Goal: Task Accomplishment & Management: Use online tool/utility

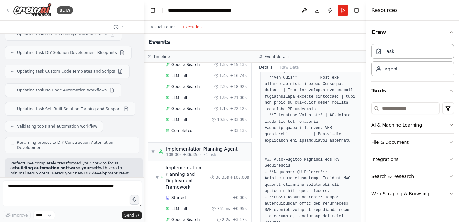
scroll to position [598, 0]
click at [185, 128] on span "Completed" at bounding box center [182, 130] width 21 height 5
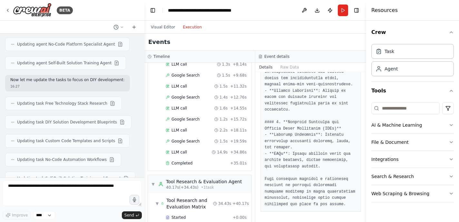
scroll to position [0, 0]
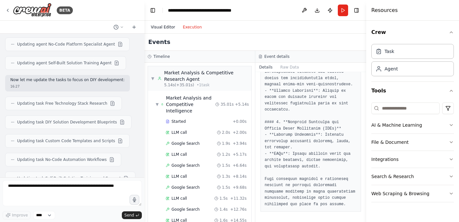
click at [172, 26] on button "Visual Editor" at bounding box center [163, 27] width 32 height 8
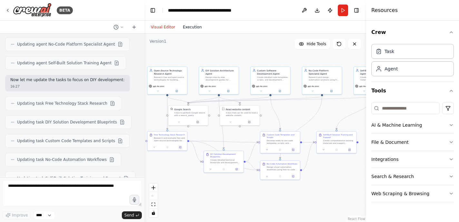
click at [191, 25] on button "Execution" at bounding box center [192, 27] width 27 height 8
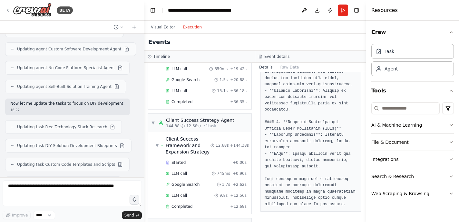
scroll to position [4537, 0]
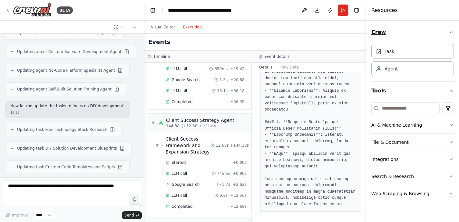
click at [386, 35] on button "Crew" at bounding box center [413, 32] width 83 height 18
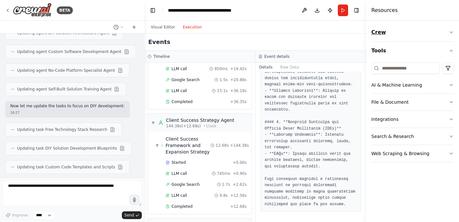
click at [385, 35] on button "Crew" at bounding box center [413, 32] width 83 height 18
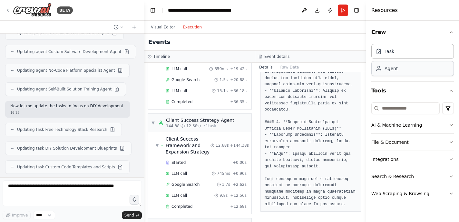
click at [390, 69] on div "Agent" at bounding box center [391, 68] width 13 height 6
click at [434, 126] on button "AI & Machine Learning" at bounding box center [413, 124] width 83 height 17
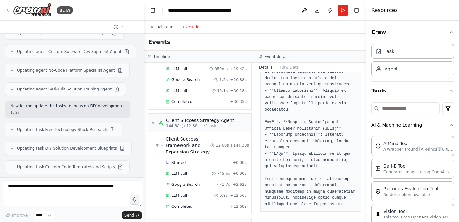
click at [434, 126] on button "AI & Machine Learning" at bounding box center [413, 124] width 83 height 17
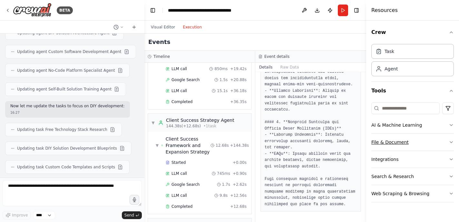
click at [428, 144] on button "File & Document" at bounding box center [413, 142] width 83 height 17
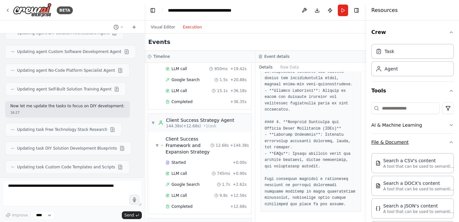
click at [424, 144] on button "File & Document" at bounding box center [413, 142] width 83 height 17
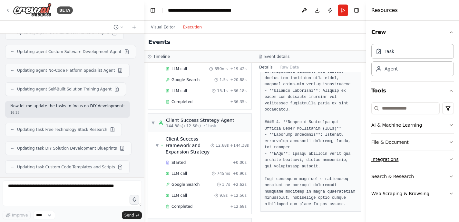
click at [415, 157] on button "Integrations" at bounding box center [413, 159] width 83 height 17
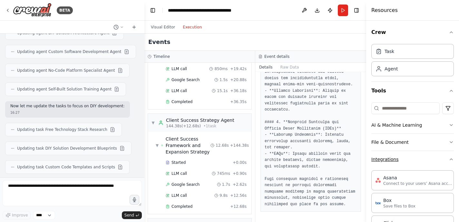
click at [416, 158] on button "Integrations" at bounding box center [413, 159] width 83 height 17
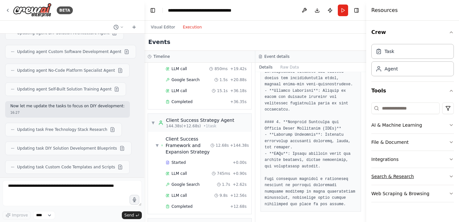
click at [424, 175] on button "Search & Research" at bounding box center [413, 176] width 83 height 17
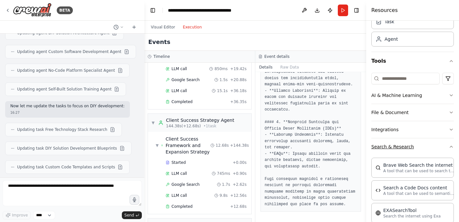
scroll to position [29, 0]
click at [427, 150] on button "Search & Research" at bounding box center [413, 146] width 83 height 17
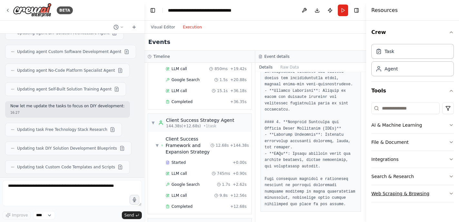
click at [438, 191] on button "Web Scraping & Browsing" at bounding box center [413, 193] width 83 height 17
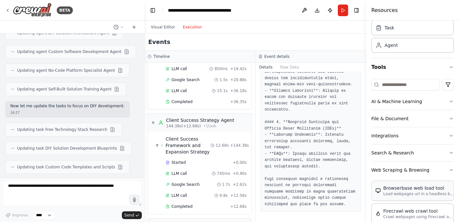
scroll to position [27, 0]
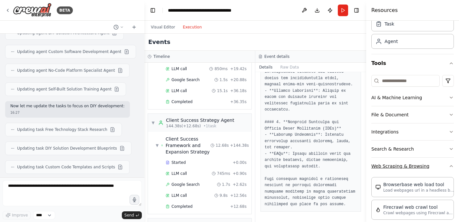
click at [434, 168] on button "Web Scraping & Browsing" at bounding box center [413, 165] width 83 height 17
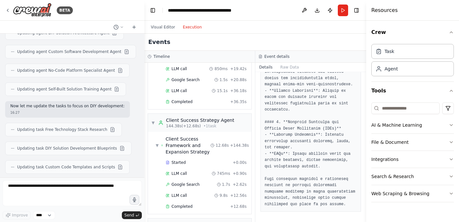
click at [162, 25] on button "Visual Editor" at bounding box center [163, 27] width 32 height 8
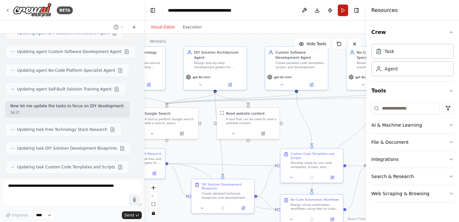
click at [342, 15] on button "Run" at bounding box center [343, 11] width 10 height 12
click at [343, 12] on button "Run" at bounding box center [343, 11] width 10 height 12
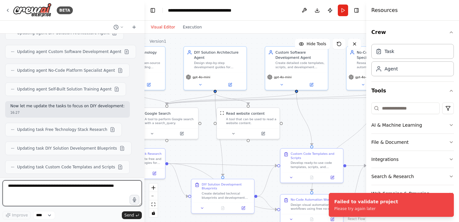
click at [84, 191] on textarea at bounding box center [72, 193] width 139 height 26
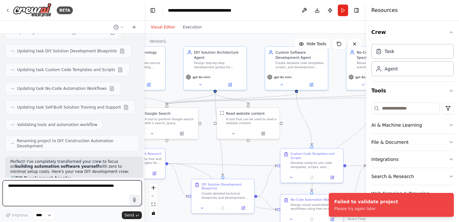
scroll to position [4868, 0]
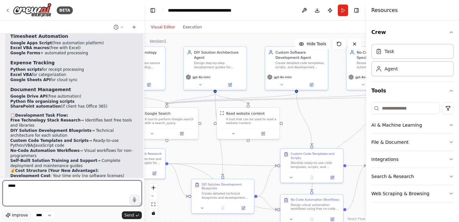
type textarea "****"
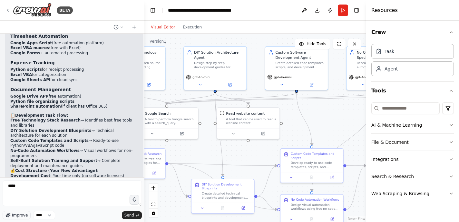
click at [20, 213] on span "Improve" at bounding box center [20, 214] width 16 height 5
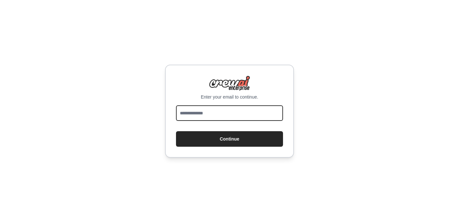
click at [217, 110] on input "email" at bounding box center [229, 112] width 107 height 15
type input "**********"
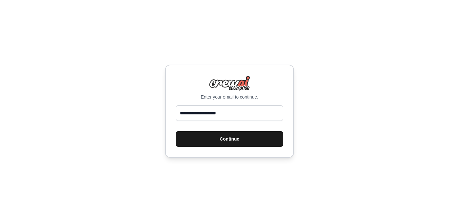
click at [208, 134] on button "Continue" at bounding box center [229, 138] width 107 height 15
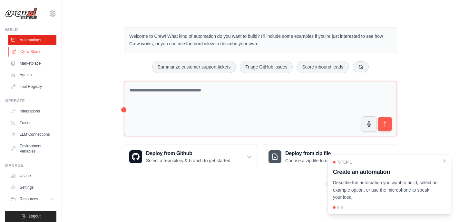
click at [33, 53] on link "Crew Studio" at bounding box center [32, 51] width 49 height 10
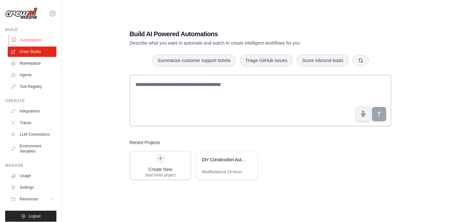
click at [29, 43] on link "Automations" at bounding box center [32, 40] width 49 height 10
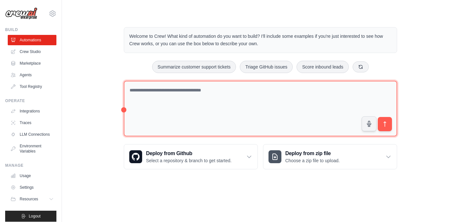
click at [176, 91] on textarea at bounding box center [261, 109] width 274 height 56
paste textarea "**********"
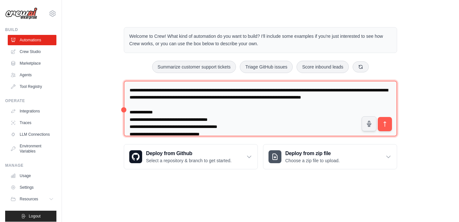
scroll to position [111, 0]
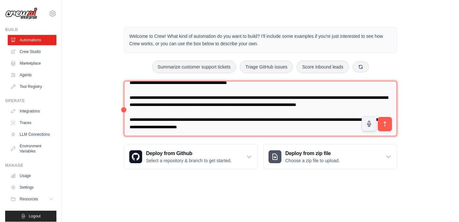
type textarea "**********"
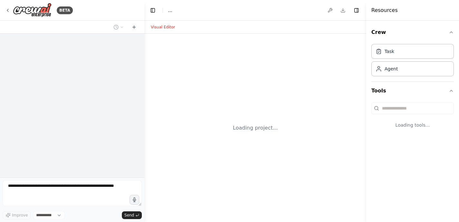
select select "****"
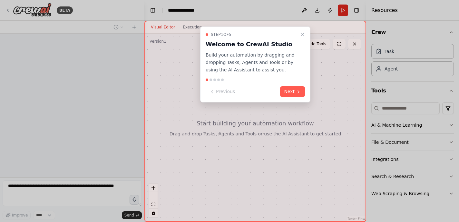
scroll to position [33, 0]
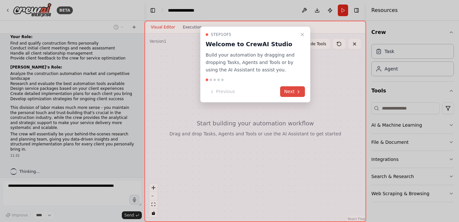
click at [293, 93] on button "Next" at bounding box center [292, 91] width 25 height 11
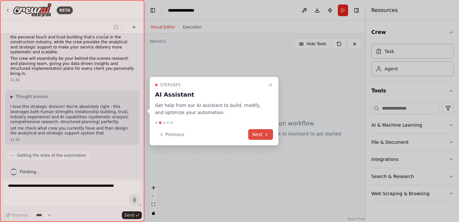
scroll to position [114, 0]
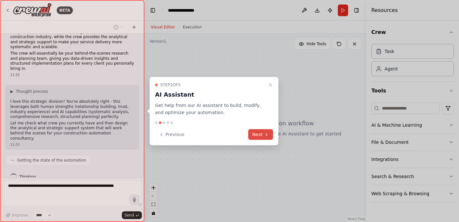
click at [260, 136] on button "Next" at bounding box center [260, 134] width 25 height 11
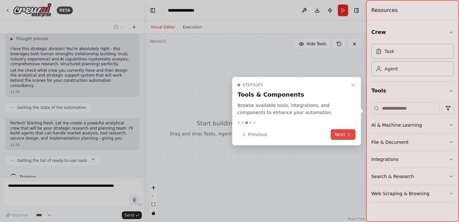
scroll to position [172, 0]
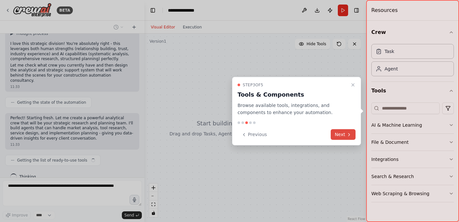
click at [337, 135] on button "Next" at bounding box center [343, 134] width 25 height 11
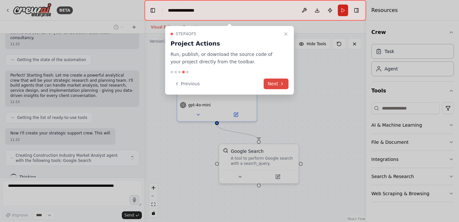
scroll to position [219, 0]
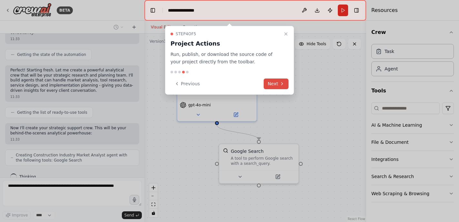
click at [277, 84] on button "Next" at bounding box center [276, 83] width 25 height 11
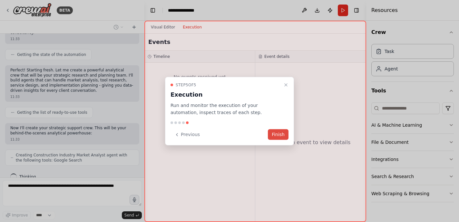
click at [280, 136] on button "Finish" at bounding box center [278, 134] width 21 height 11
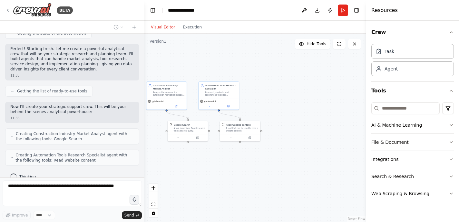
scroll to position [257, 0]
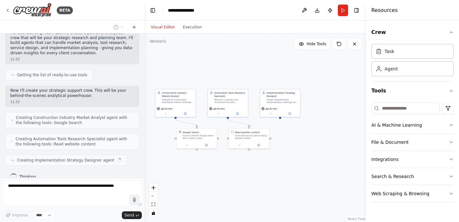
drag, startPoint x: 314, startPoint y: 172, endPoint x: 239, endPoint y: 176, distance: 75.3
click at [239, 176] on div ".deletable-edge-delete-btn { width: 20px; height: 20px; border: 0px solid #ffff…" at bounding box center [256, 128] width 222 height 188
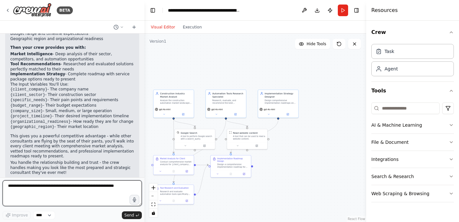
scroll to position [554, 0]
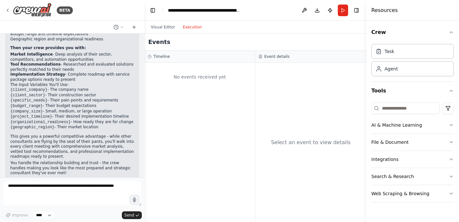
click at [194, 28] on button "Execution" at bounding box center [192, 27] width 27 height 8
click at [344, 11] on button "Run" at bounding box center [343, 11] width 10 height 12
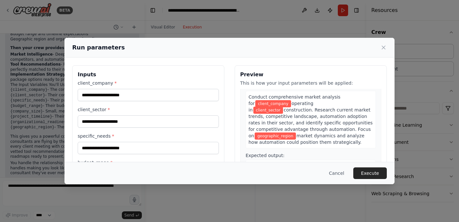
scroll to position [23, 0]
click at [181, 93] on input "client_company *" at bounding box center [148, 95] width 141 height 12
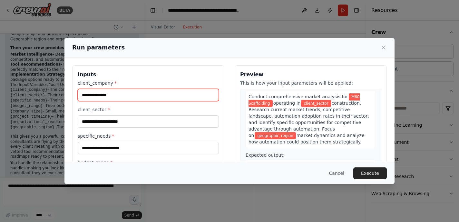
type input "**********"
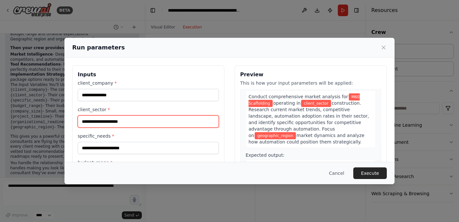
click at [184, 118] on input "client_sector *" at bounding box center [148, 121] width 141 height 12
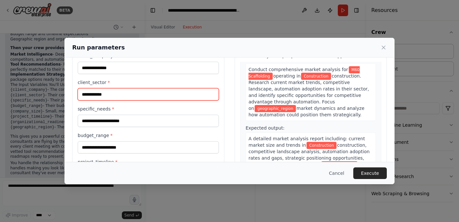
scroll to position [28, 0]
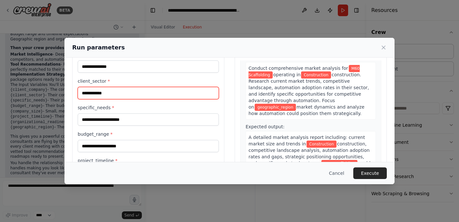
type input "**********"
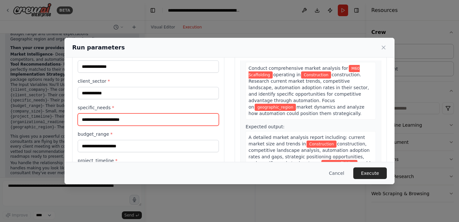
click at [194, 124] on input "specific_needs *" at bounding box center [148, 119] width 141 height 12
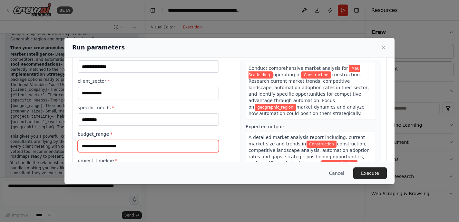
click at [176, 143] on input "budget_range *" at bounding box center [148, 146] width 141 height 12
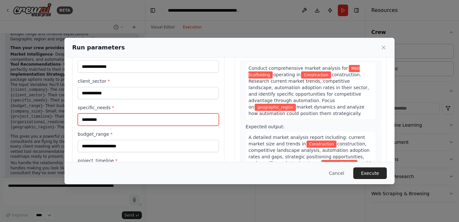
click at [113, 120] on input "*********" at bounding box center [148, 119] width 141 height 12
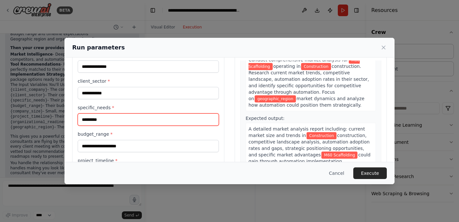
scroll to position [31, 0]
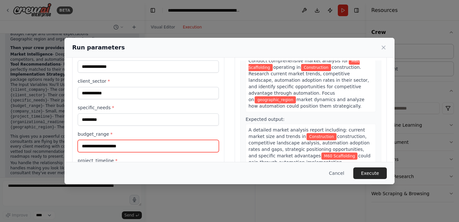
click at [178, 147] on input "budget_range *" at bounding box center [148, 146] width 141 height 12
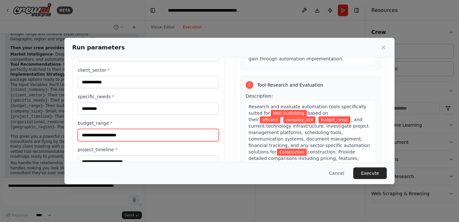
scroll to position [123, 0]
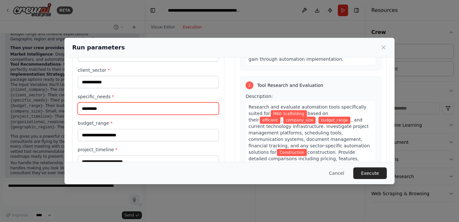
click at [157, 108] on input "*********" at bounding box center [148, 108] width 141 height 12
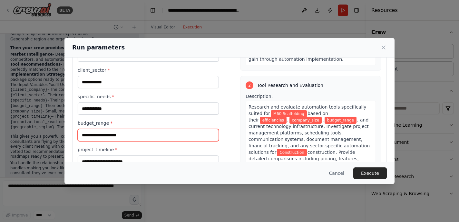
click at [141, 136] on input "budget_range *" at bounding box center [148, 135] width 141 height 12
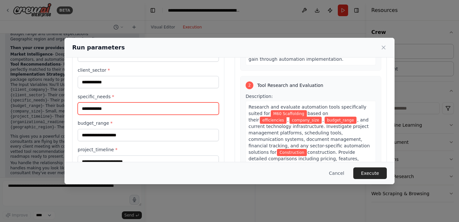
click at [143, 105] on input "**********" at bounding box center [148, 108] width 141 height 12
click at [143, 111] on input "**********" at bounding box center [148, 108] width 141 height 12
type input "**********"
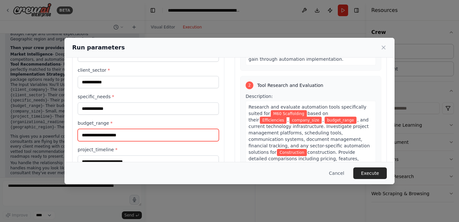
click at [125, 137] on input "budget_range *" at bounding box center [148, 135] width 141 height 12
type input "*"
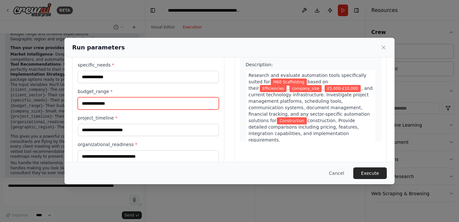
scroll to position [72, 0]
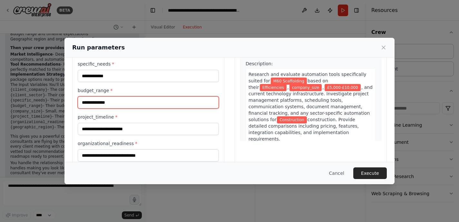
type input "**********"
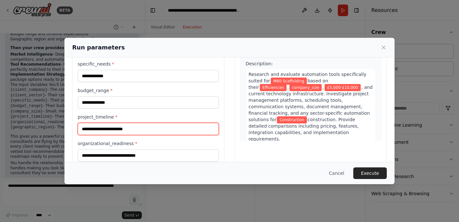
click at [180, 128] on input "project_timeline *" at bounding box center [148, 129] width 141 height 12
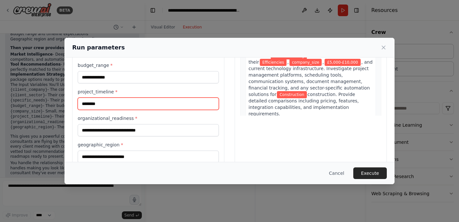
scroll to position [98, 0]
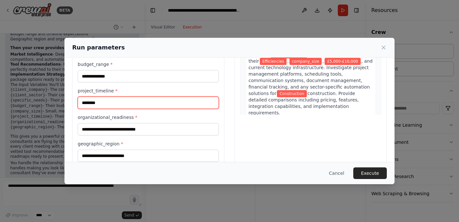
type input "********"
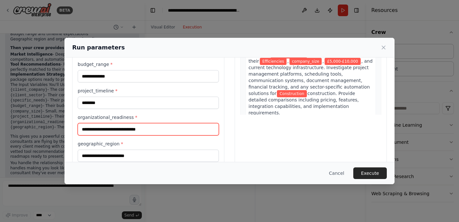
click at [157, 128] on input "organizational_readiness *" at bounding box center [148, 129] width 141 height 12
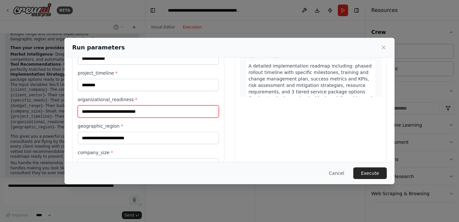
scroll to position [121, 0]
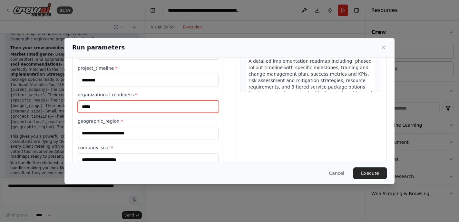
type input "*****"
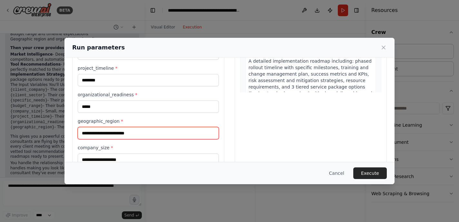
click at [178, 136] on input "geographic_region *" at bounding box center [148, 133] width 141 height 12
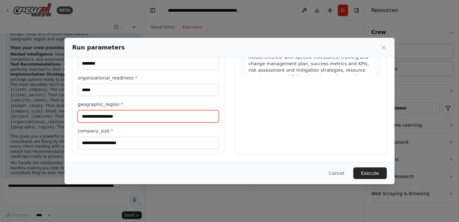
type input "**********"
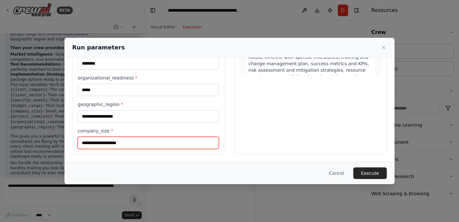
click at [159, 145] on input "company_size *" at bounding box center [148, 142] width 141 height 12
type input "********"
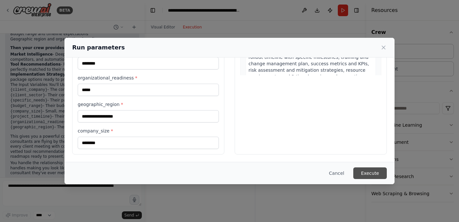
click at [371, 172] on button "Execute" at bounding box center [371, 173] width 34 height 12
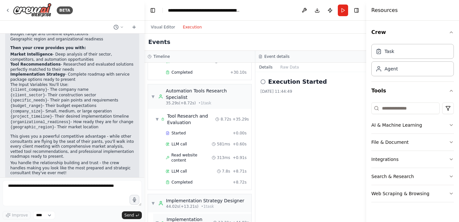
scroll to position [170, 0]
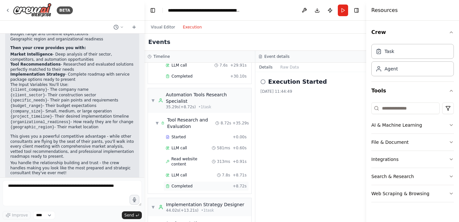
click at [202, 183] on div "Completed" at bounding box center [198, 185] width 65 height 5
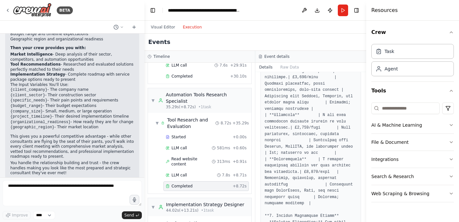
scroll to position [372, 0]
